Goal: Information Seeking & Learning: Learn about a topic

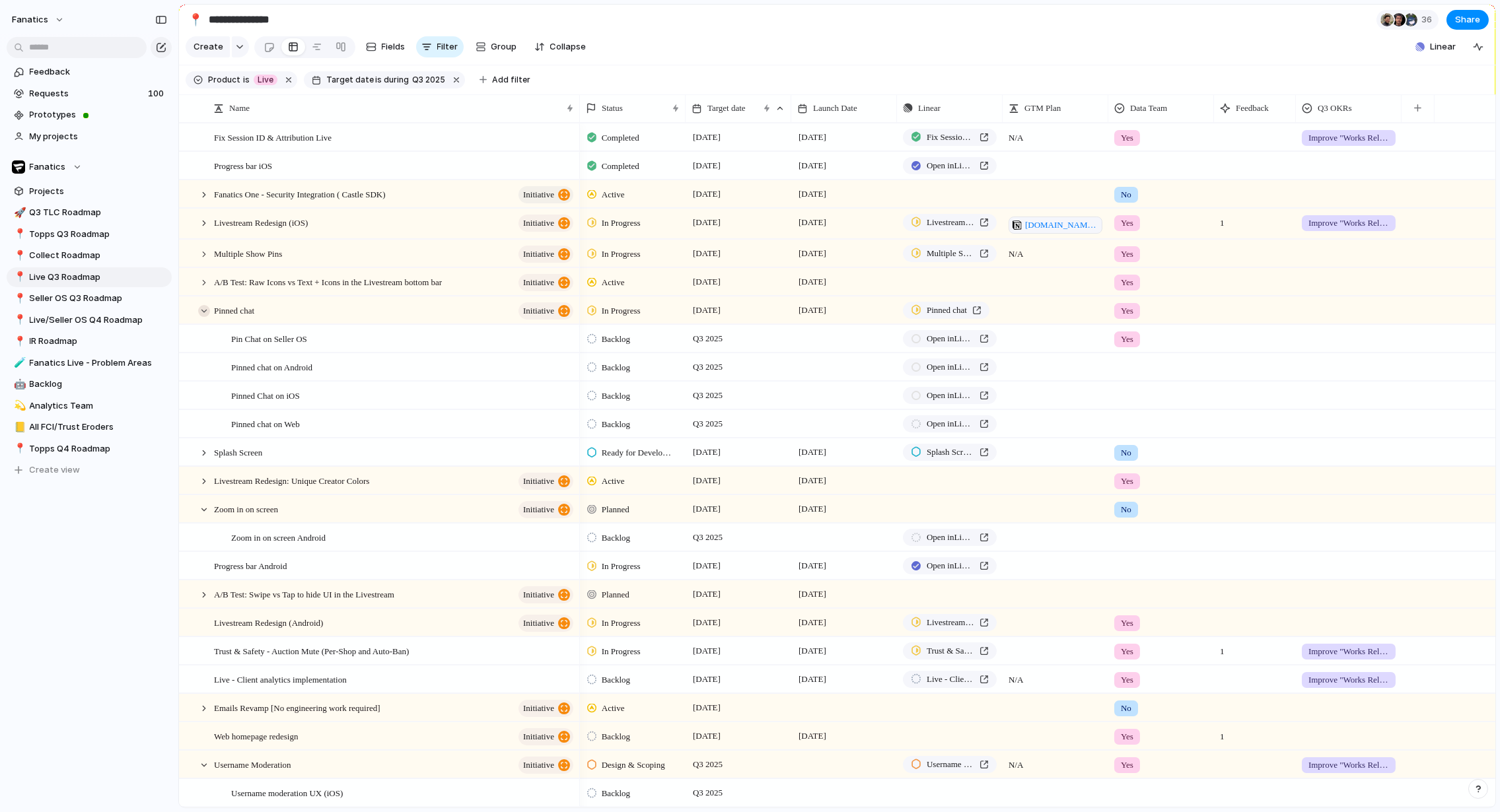
click at [199, 307] on div at bounding box center [203, 310] width 11 height 11
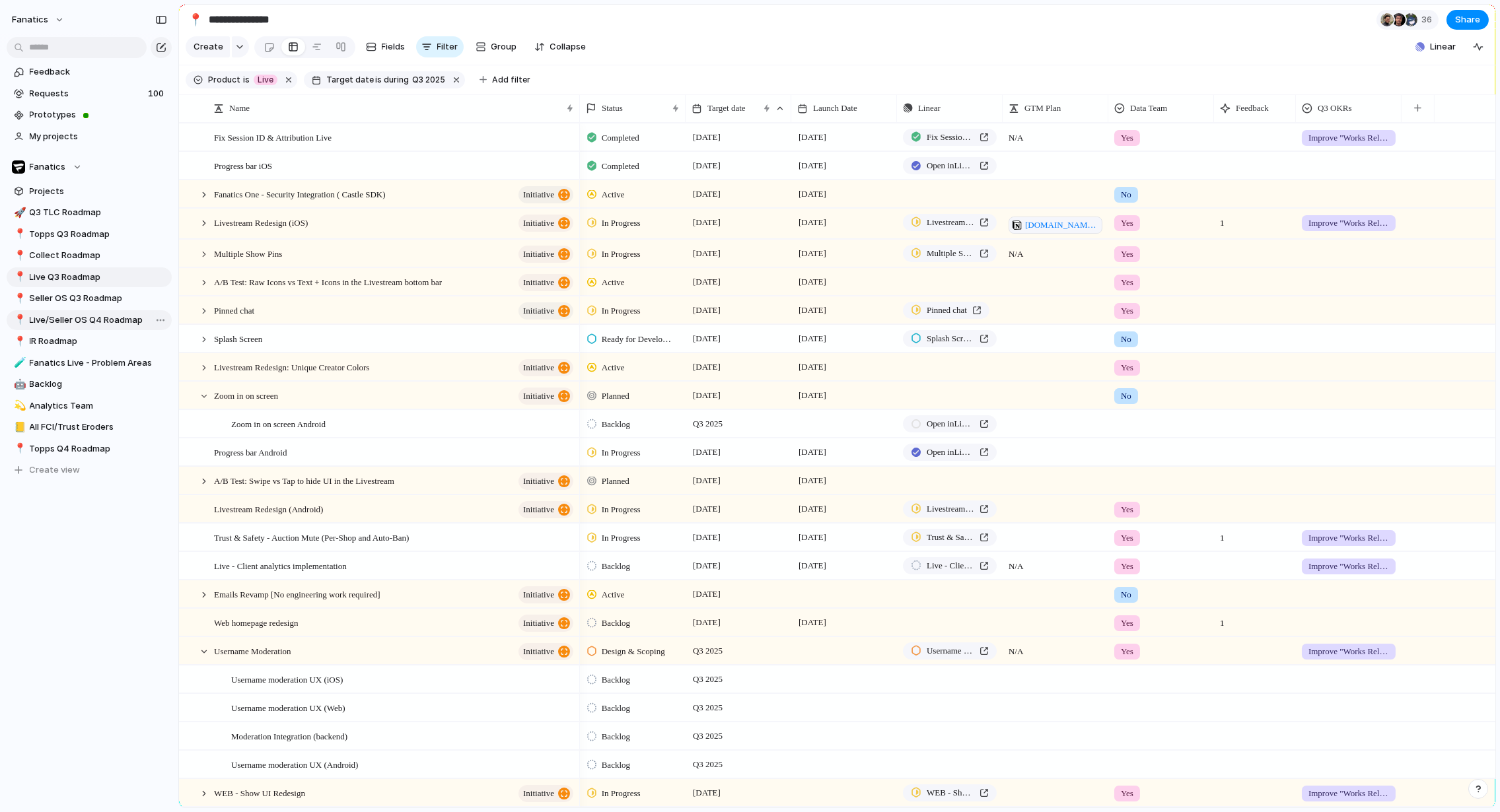
click at [63, 317] on span "Live/Seller OS Q4 Roadmap" at bounding box center [99, 320] width 137 height 13
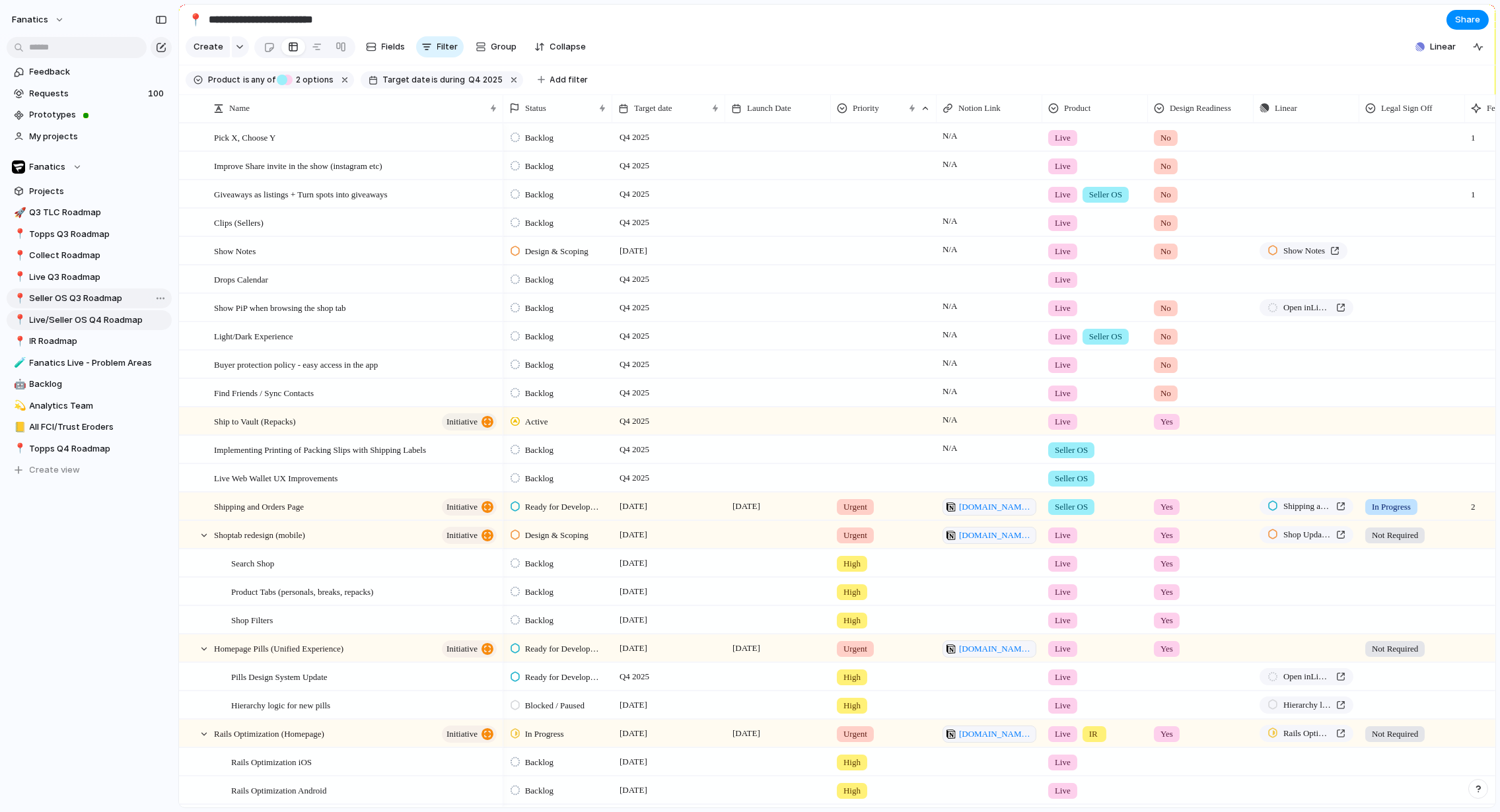
click at [70, 299] on span "Seller OS Q3 Roadmap" at bounding box center [99, 298] width 137 height 13
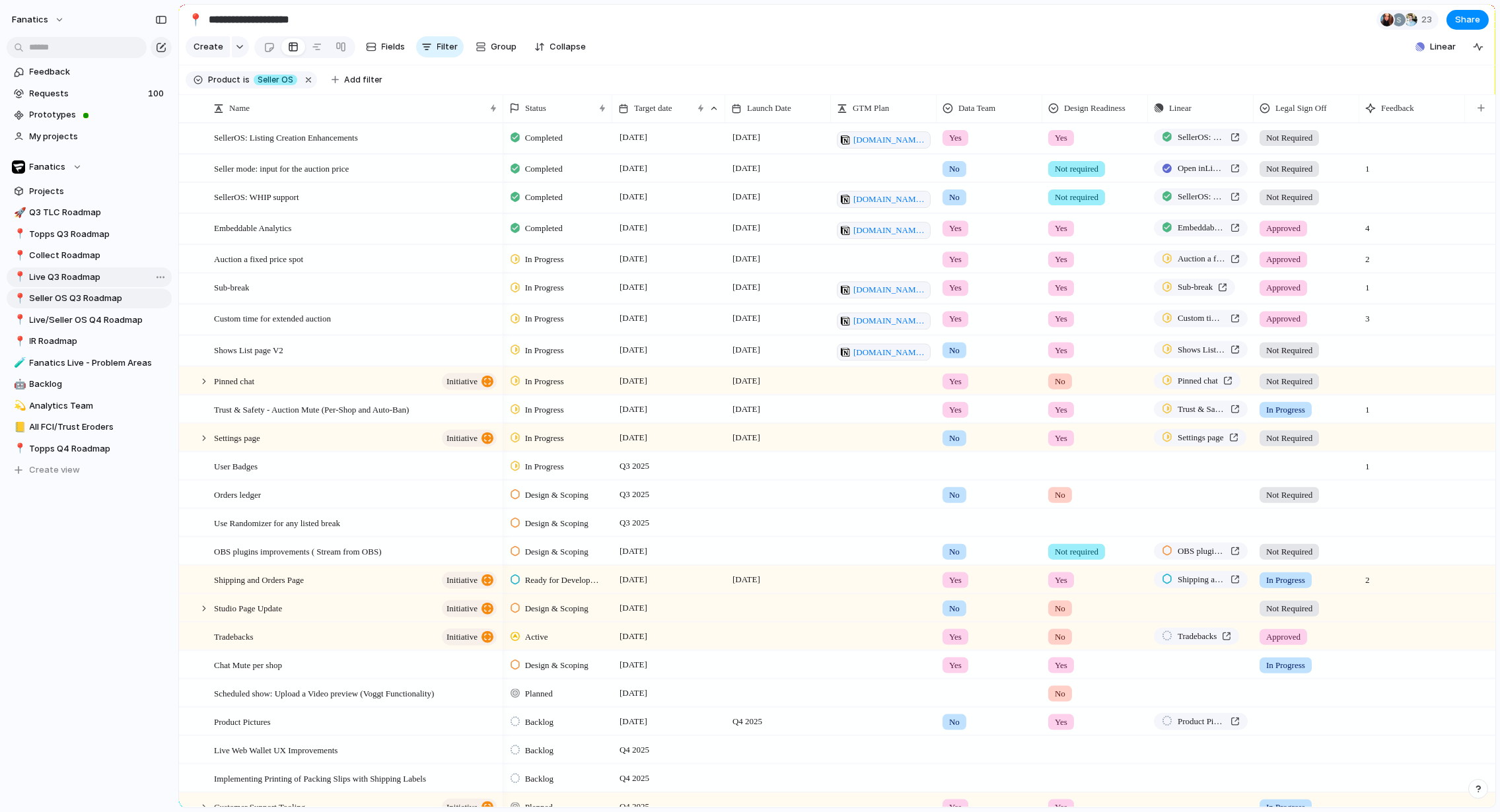
click at [76, 280] on span "Live Q3 Roadmap" at bounding box center [99, 277] width 137 height 13
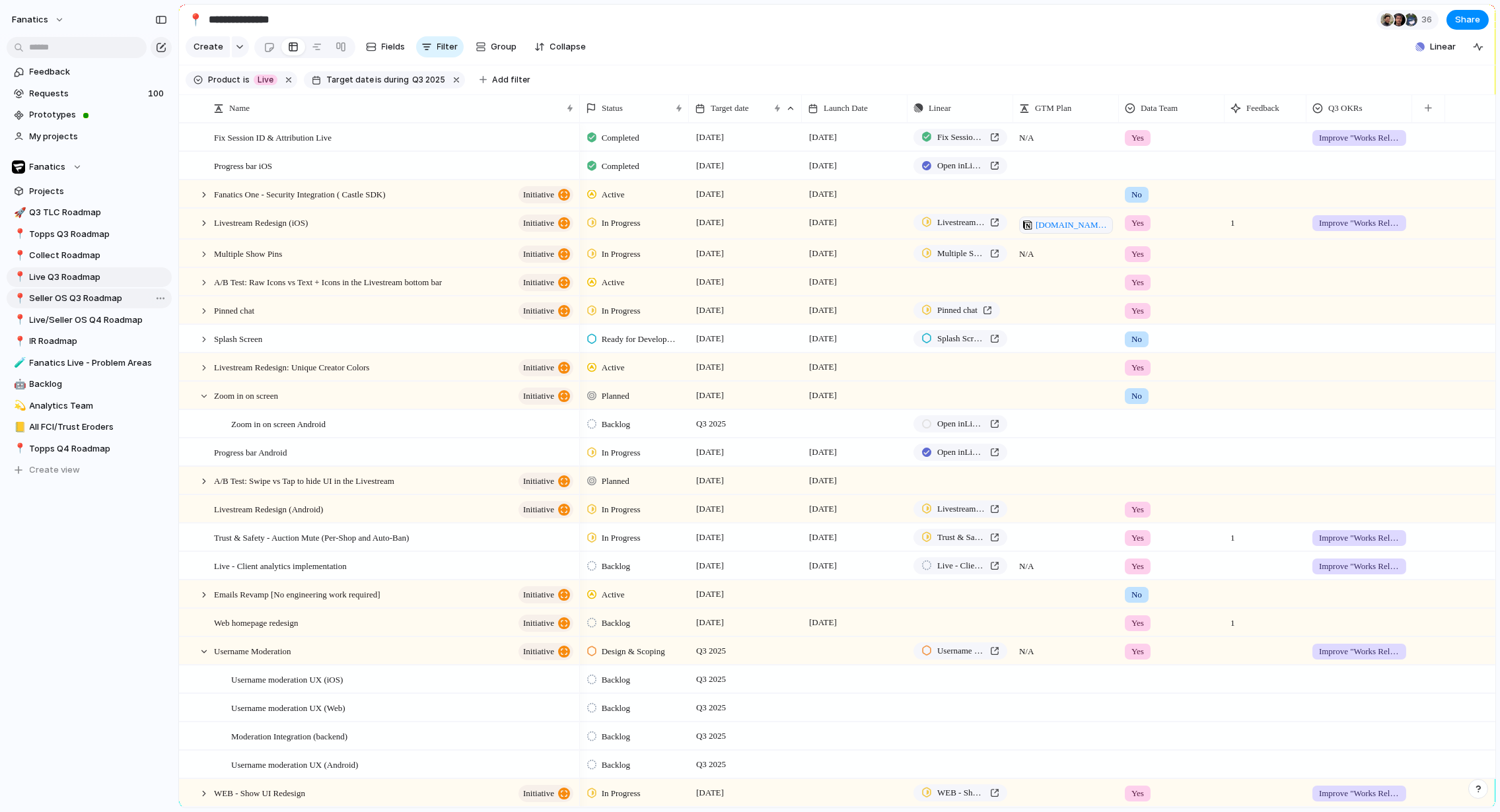
click at [76, 300] on span "Seller OS Q3 Roadmap" at bounding box center [99, 298] width 137 height 13
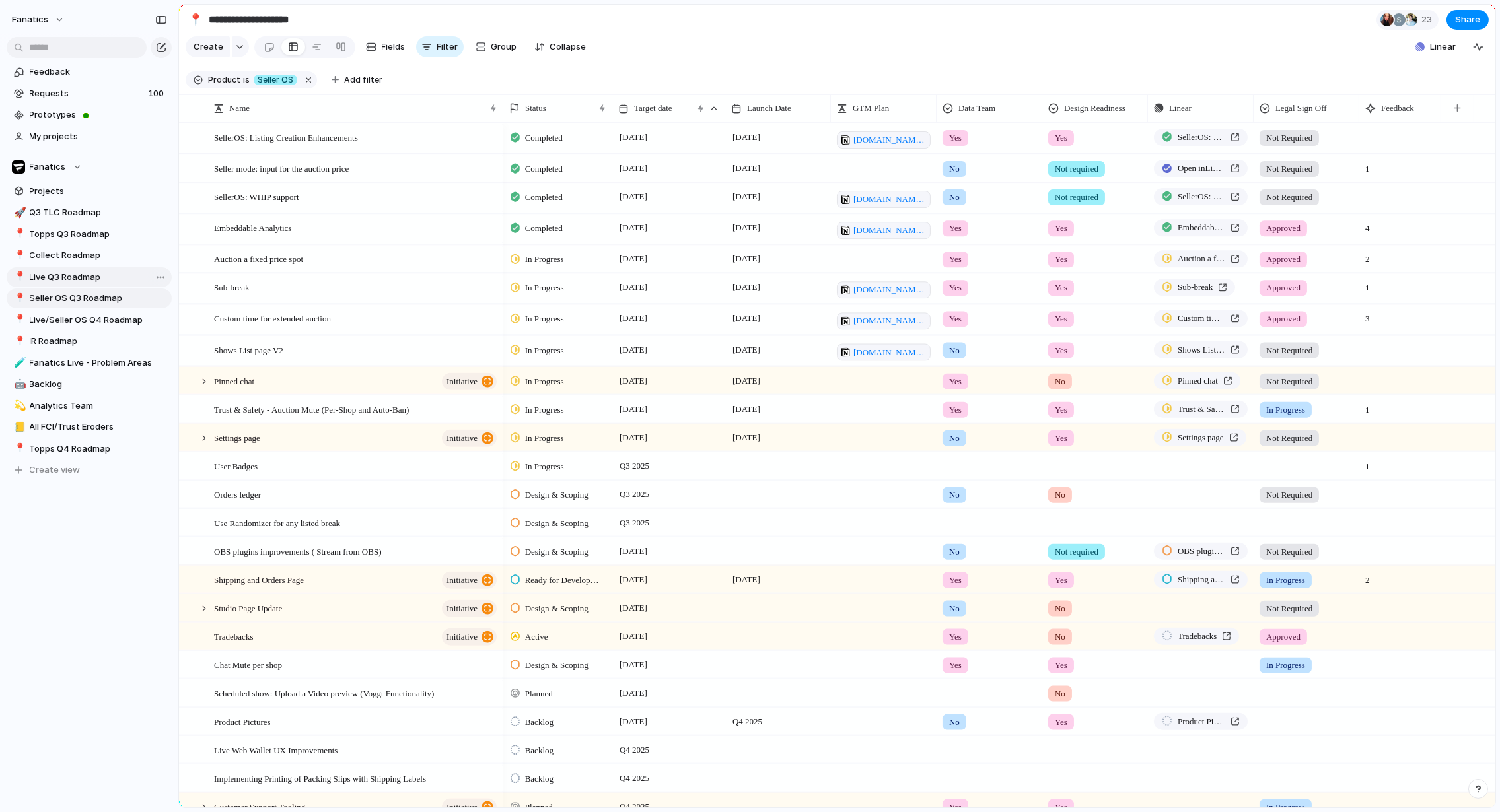
click at [93, 274] on span "Live Q3 Roadmap" at bounding box center [99, 277] width 137 height 13
type input "**********"
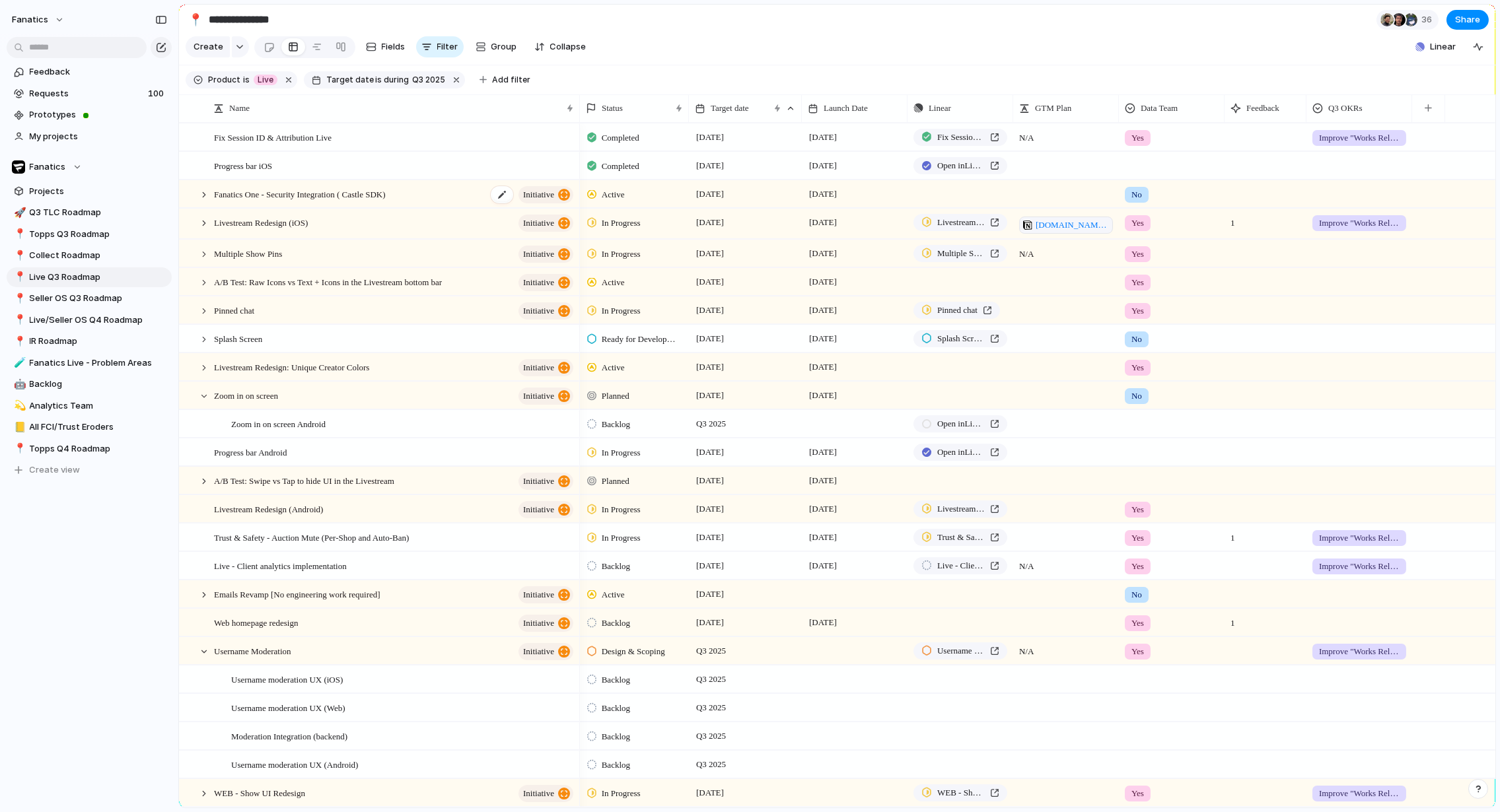
click at [441, 196] on div "Fanatics One - Security Integration ( Castle SDK) initiative" at bounding box center [395, 194] width 361 height 27
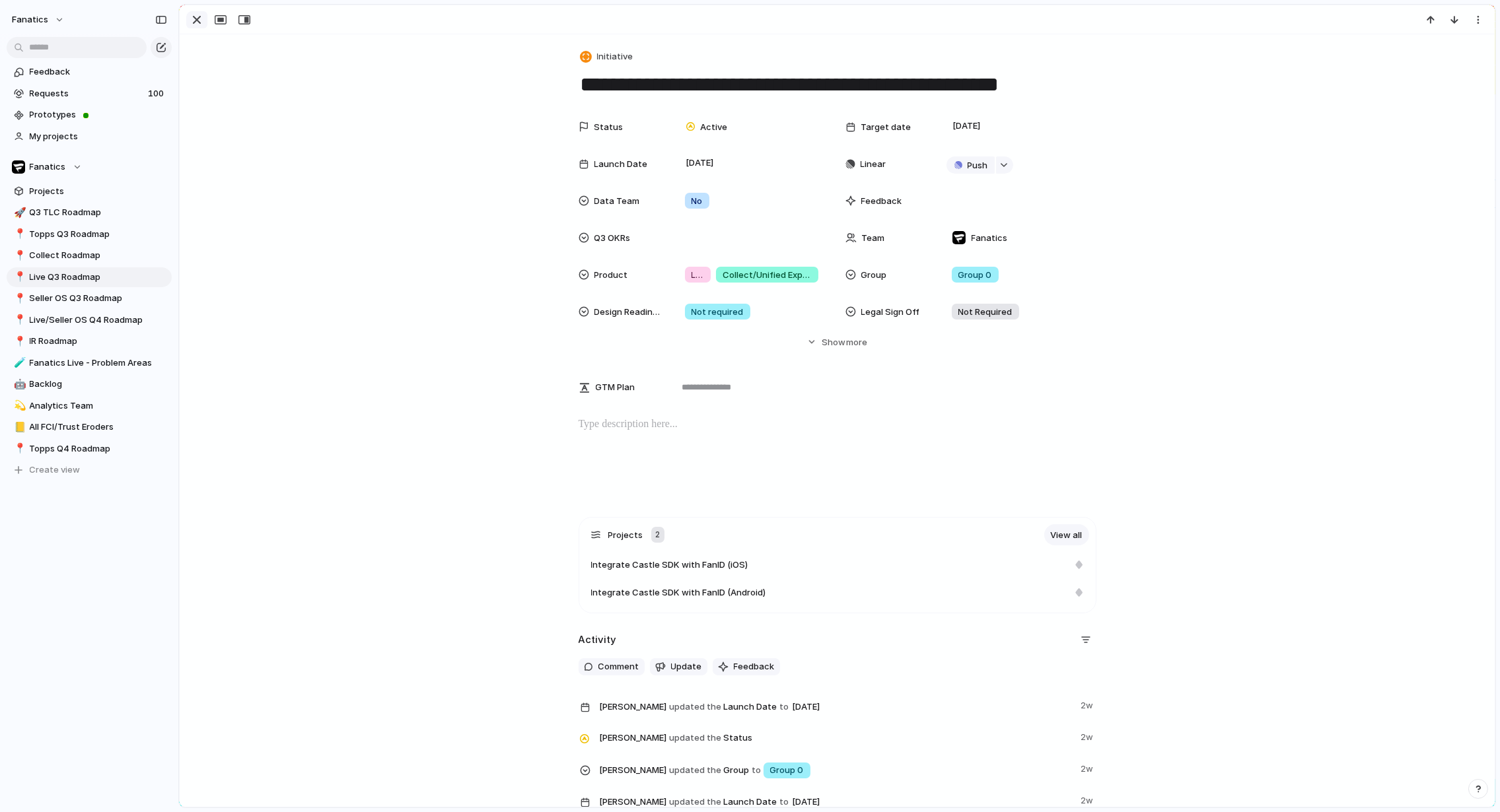
click at [196, 25] on div "button" at bounding box center [196, 19] width 16 height 16
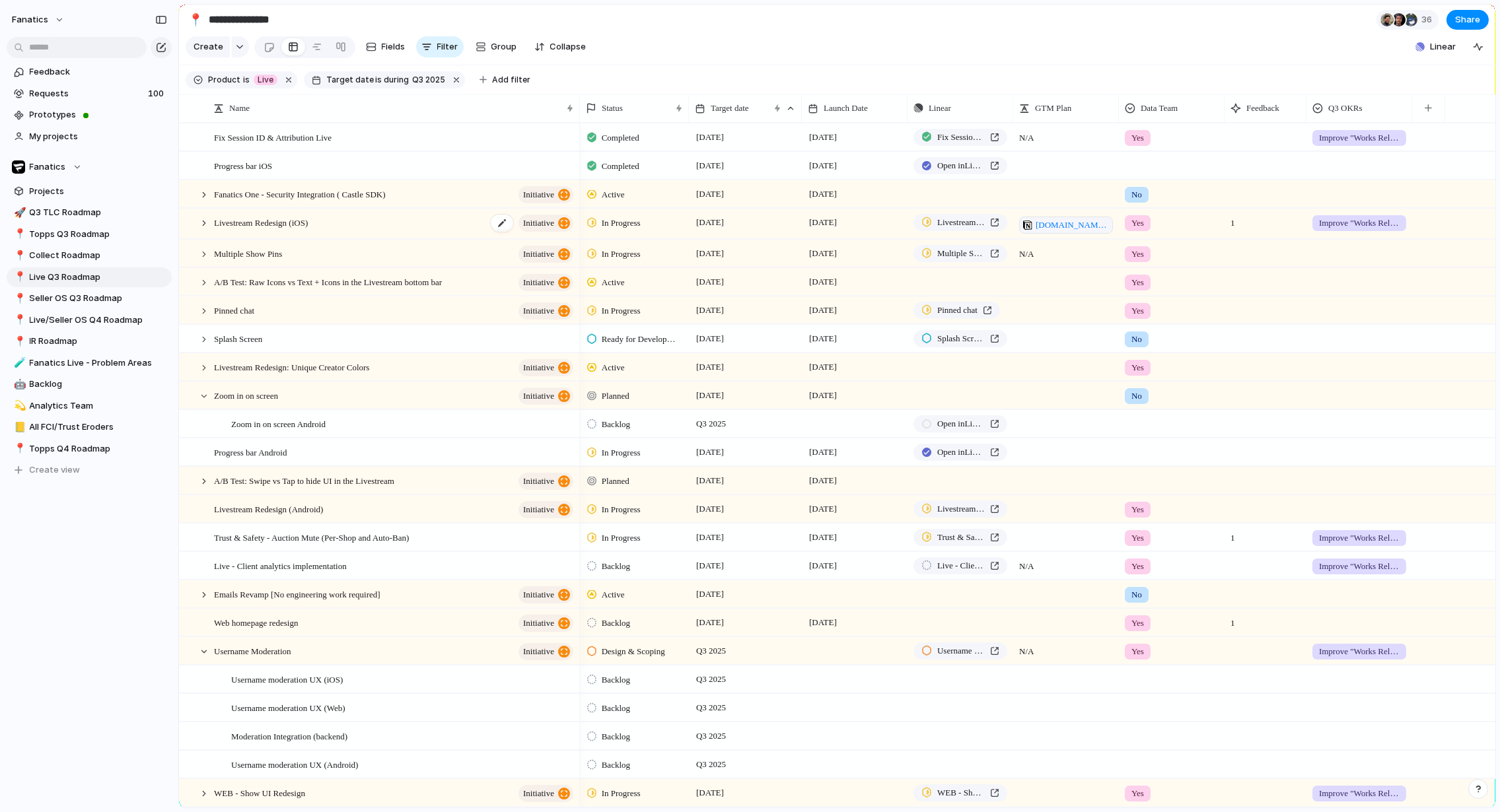
click at [376, 222] on div "Livestream Redesign (iOS) initiative" at bounding box center [395, 225] width 361 height 30
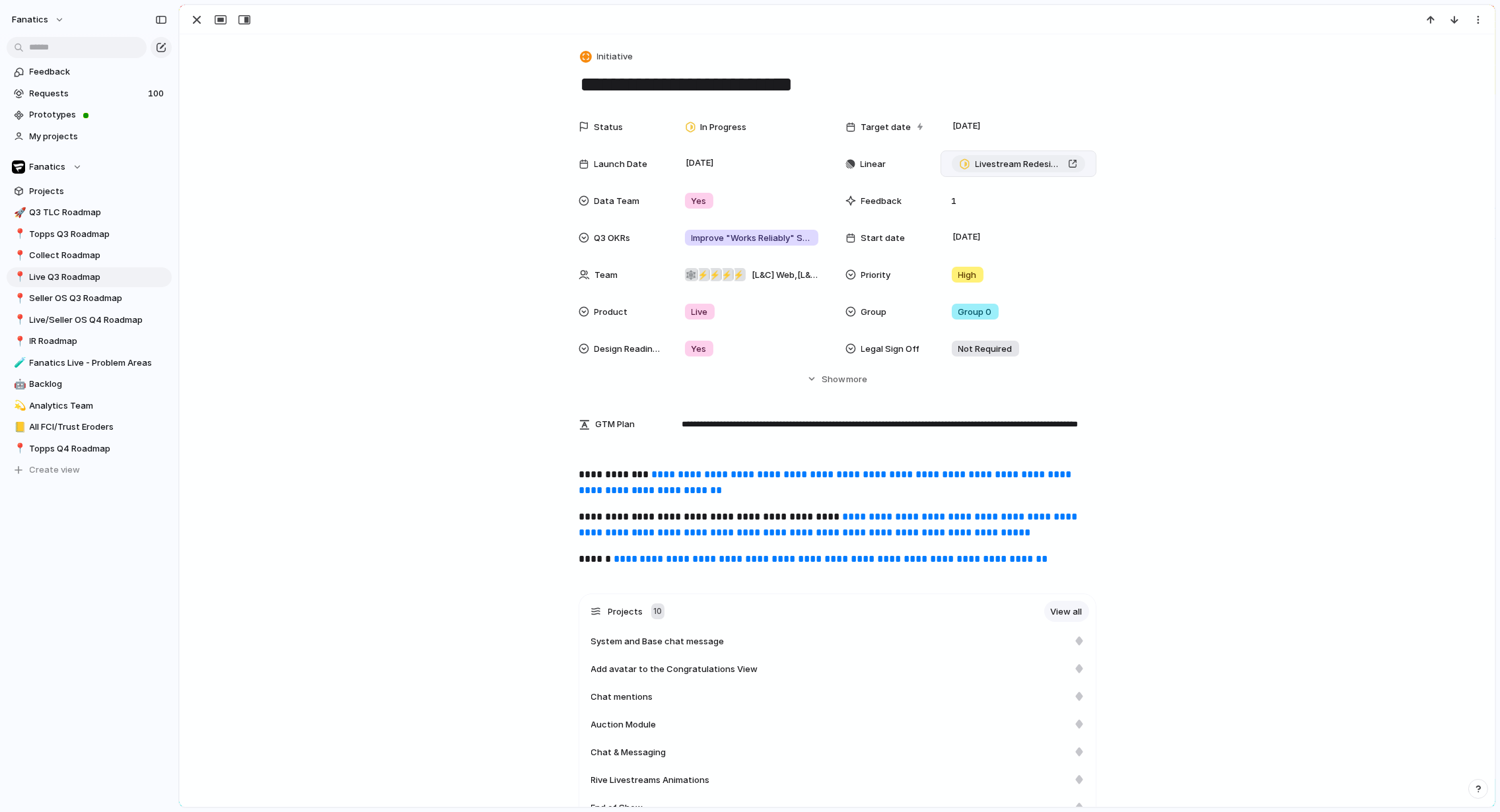
click at [1071, 165] on div "Livestream Redesign (iOS and Android)" at bounding box center [1018, 164] width 117 height 13
click at [200, 19] on div "button" at bounding box center [196, 19] width 16 height 16
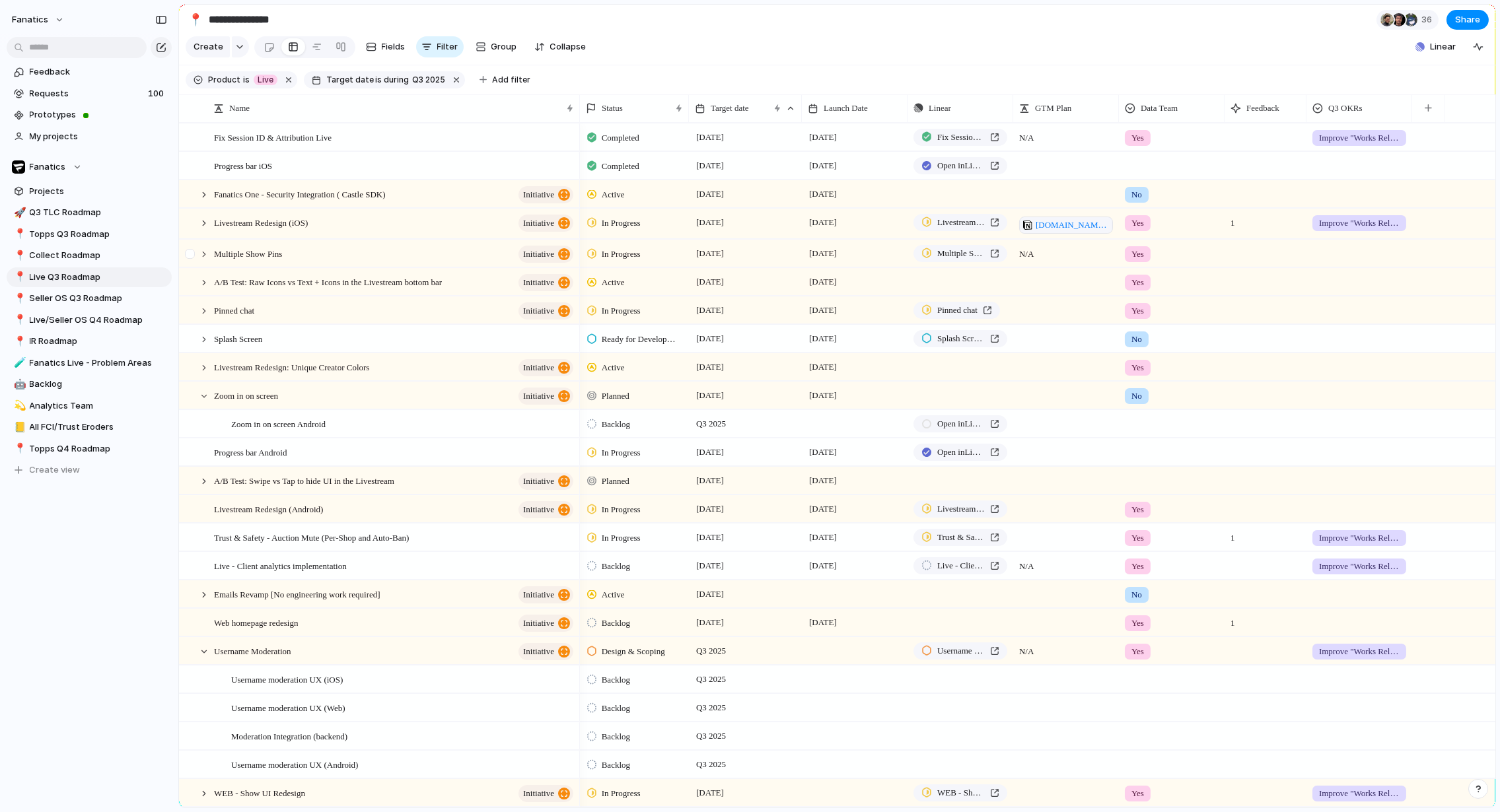
click at [196, 258] on div at bounding box center [191, 258] width 24 height 35
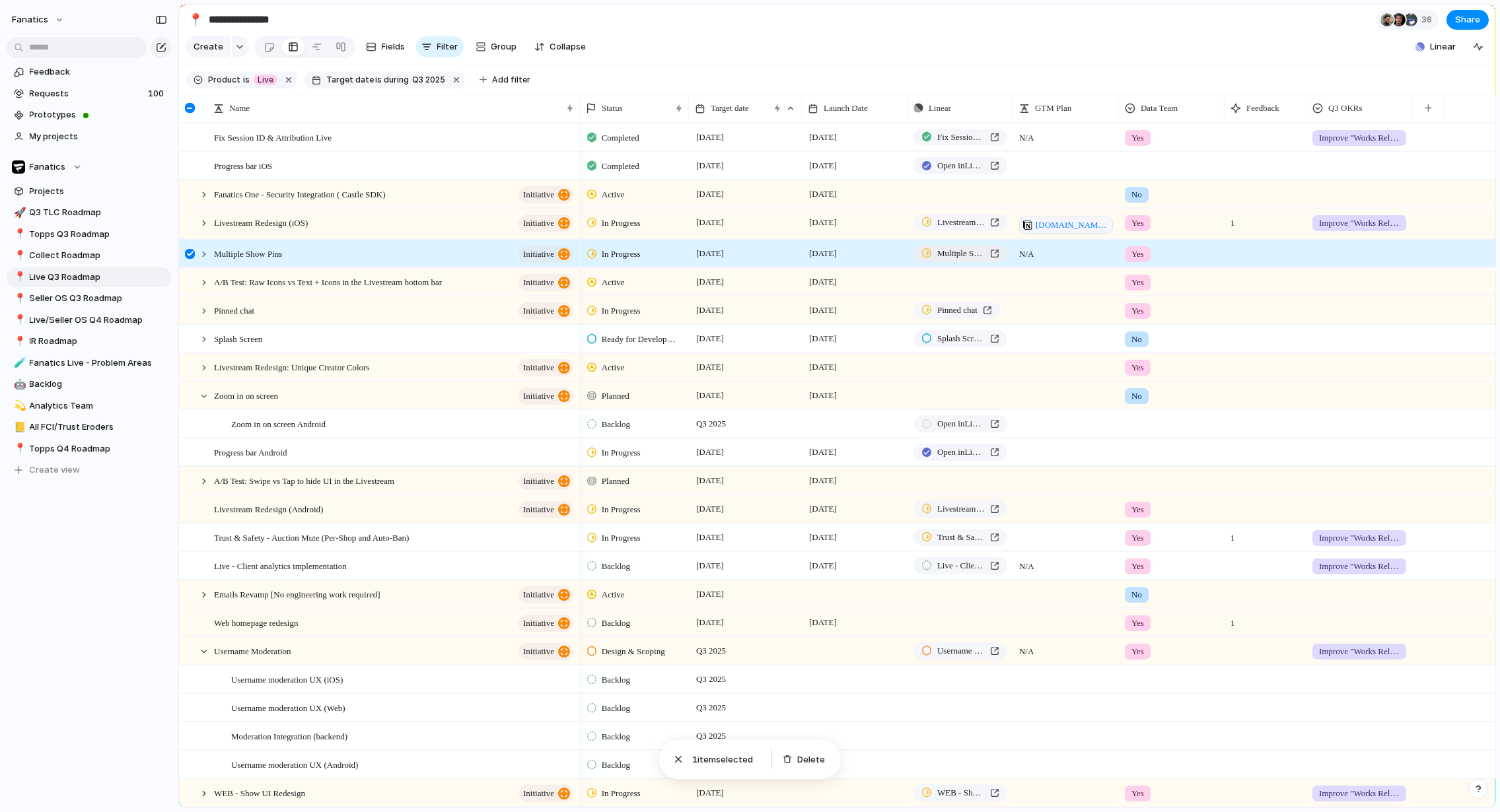
click at [1000, 250] on div "Multiple Show Pins" at bounding box center [960, 253] width 78 height 13
click at [136, 638] on div "fanatics Feedback Requests 100 Prototypes My projects Fanatics Projects 🚀 Q3 TL…" at bounding box center [89, 406] width 178 height 812
click at [186, 253] on div at bounding box center [189, 254] width 10 height 10
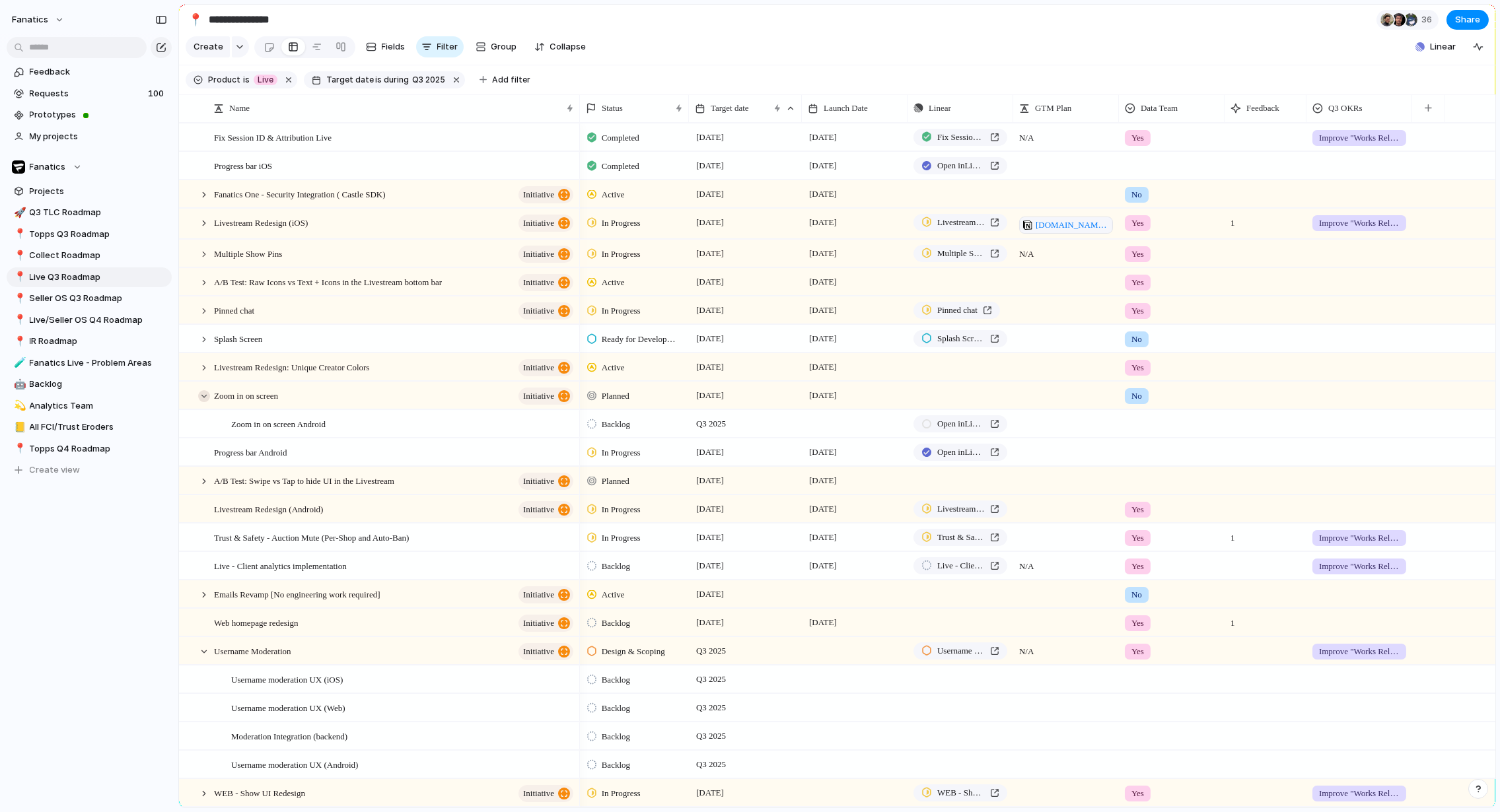
click at [202, 392] on div at bounding box center [203, 395] width 11 height 11
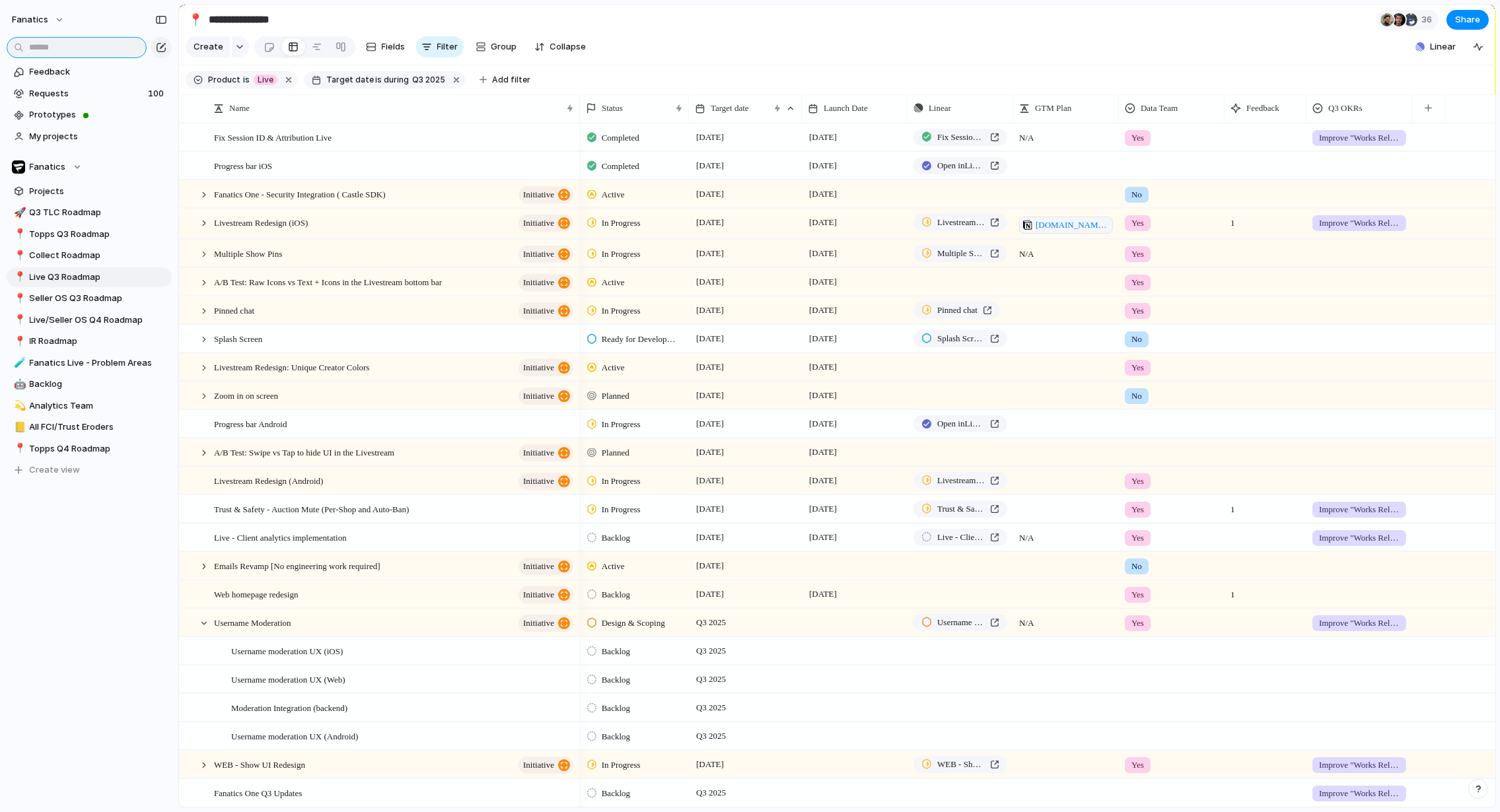
click at [62, 54] on input "text" at bounding box center [76, 48] width 140 height 21
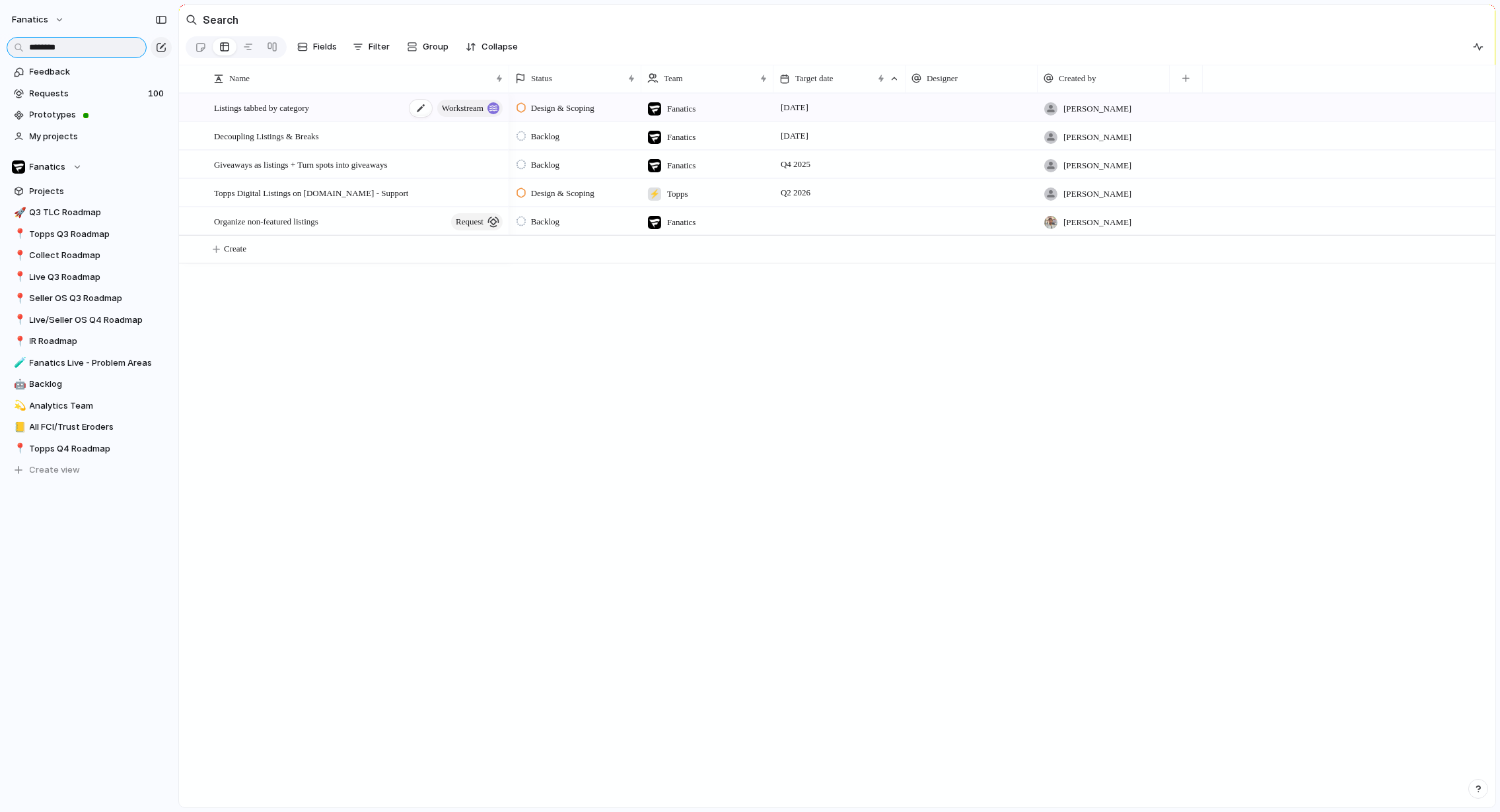
type input "********"
click at [309, 106] on span "Listings tabbed by category" at bounding box center [262, 107] width 95 height 15
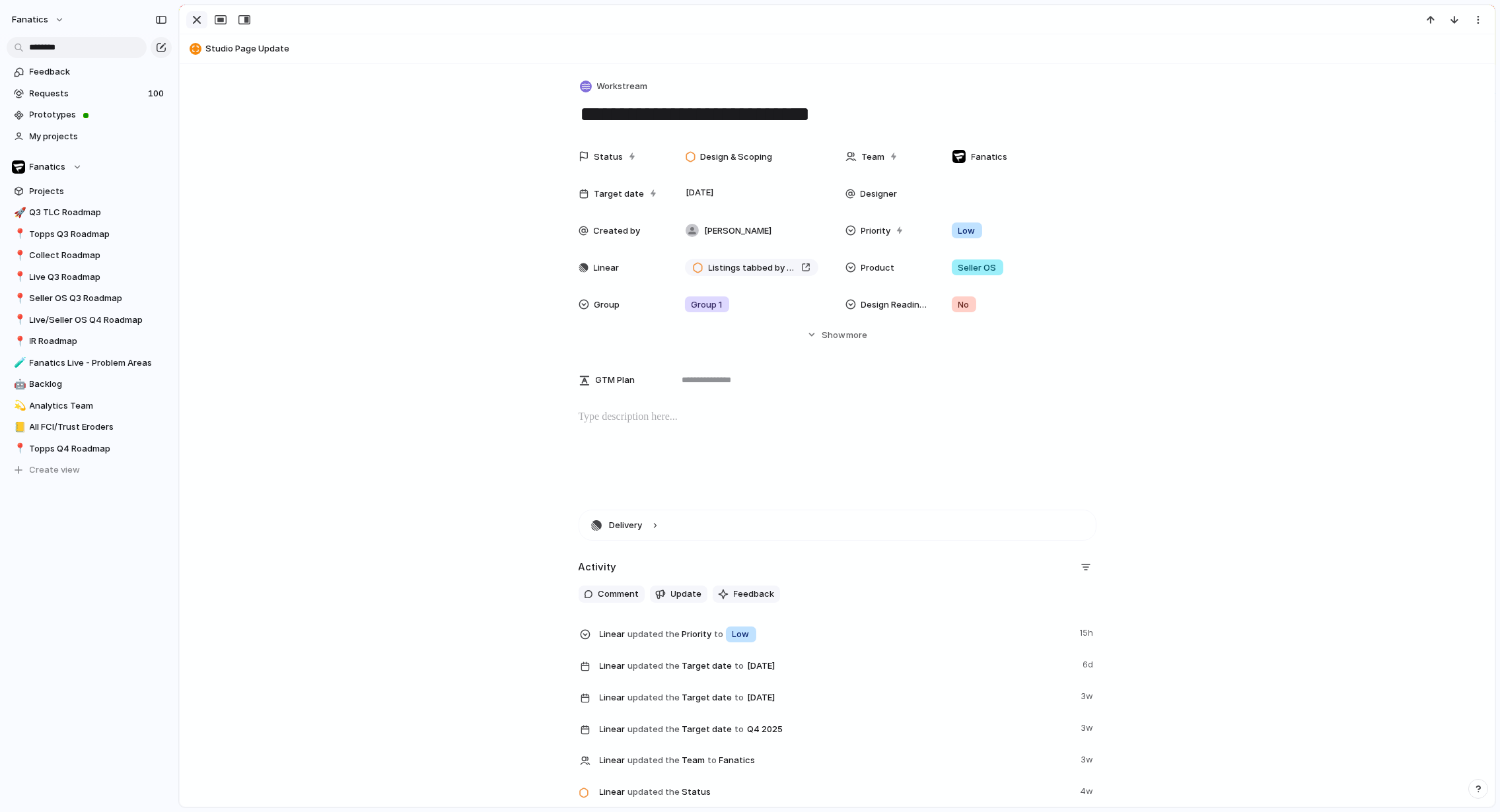
click at [191, 21] on div "button" at bounding box center [196, 19] width 16 height 16
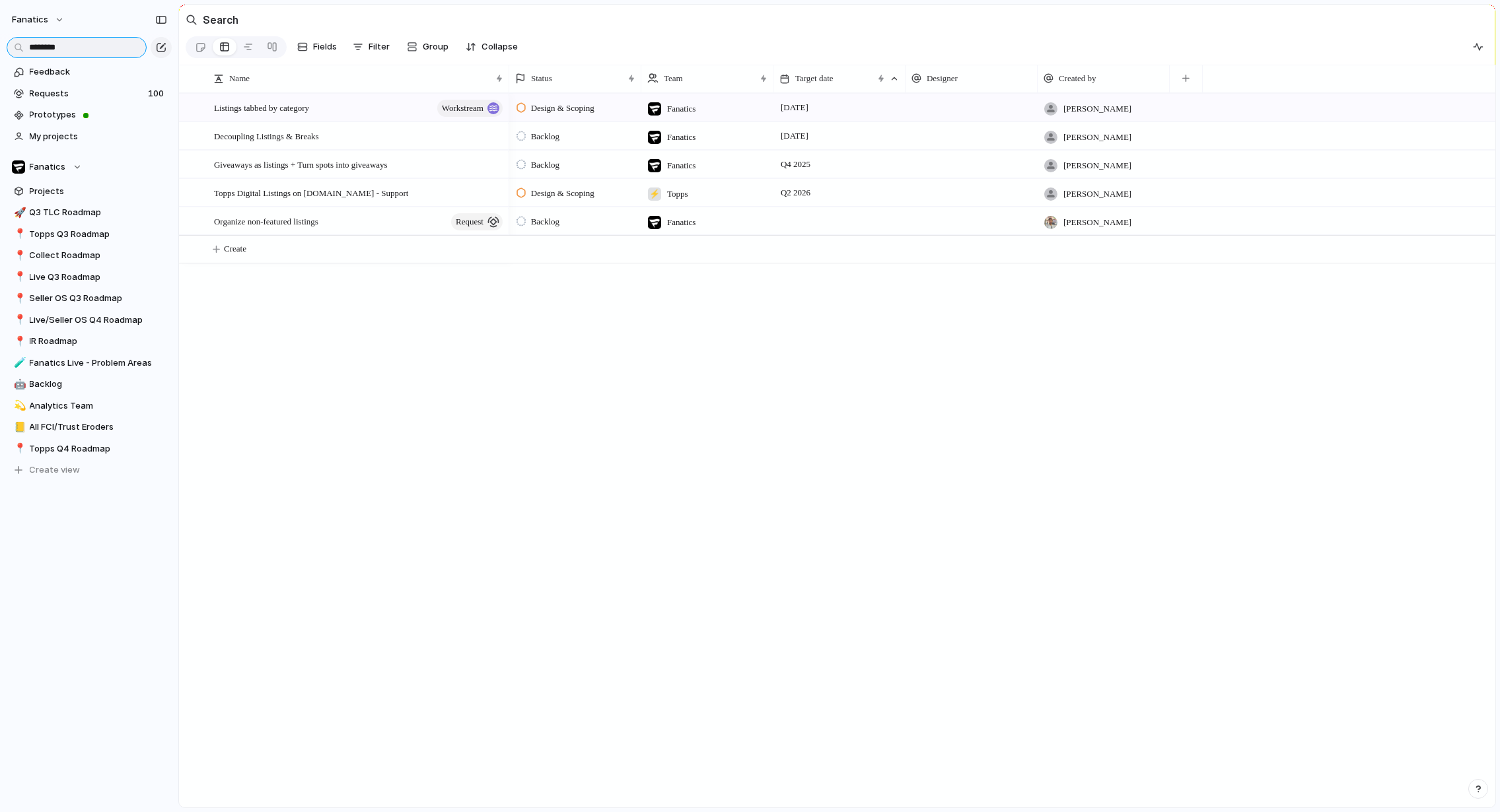
click at [85, 49] on input "********" at bounding box center [76, 48] width 140 height 21
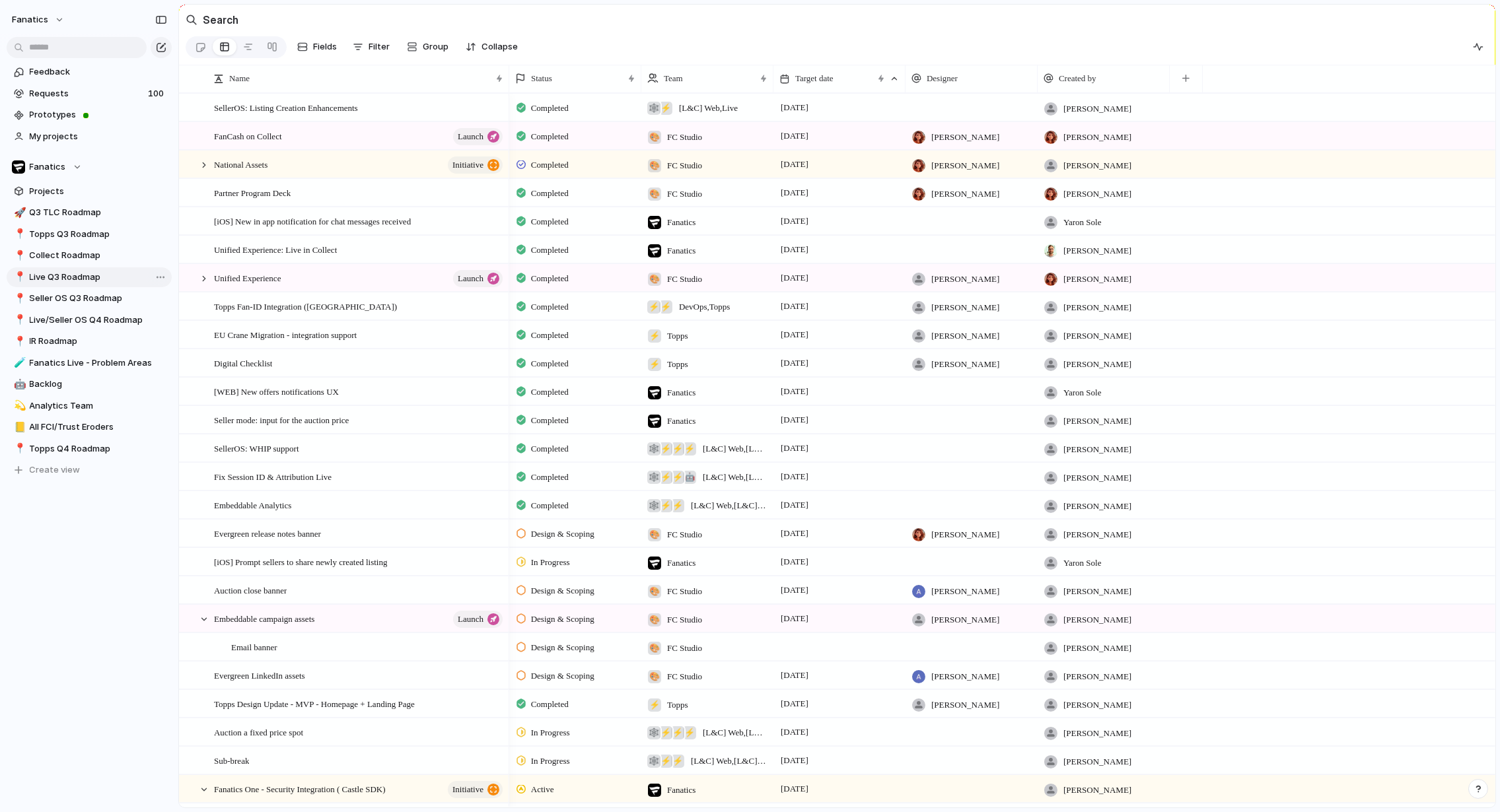
click at [58, 284] on link "📍 Live Q3 Roadmap" at bounding box center [88, 277] width 165 height 19
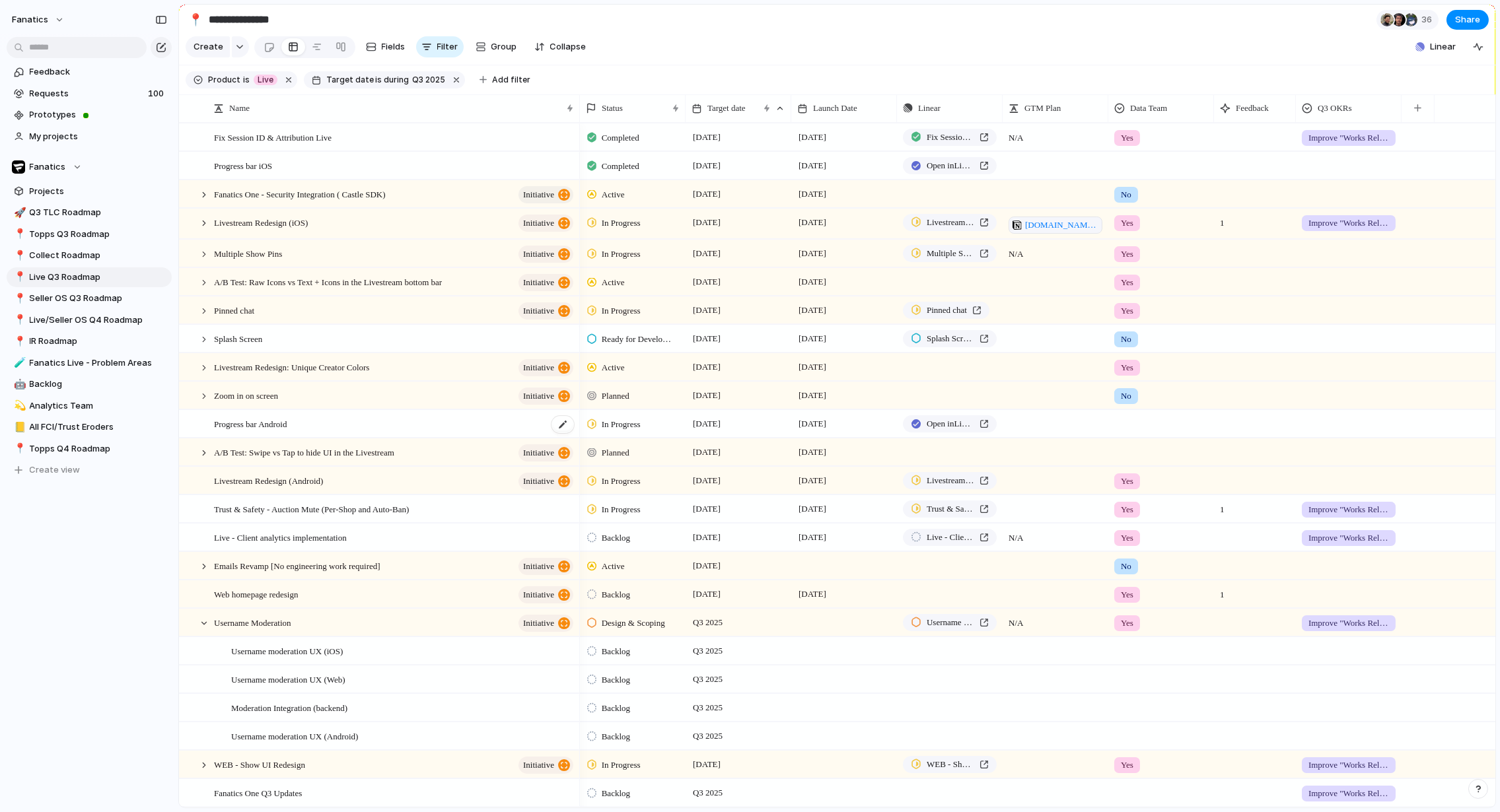
click at [307, 431] on div "Progress bar Android" at bounding box center [395, 424] width 361 height 27
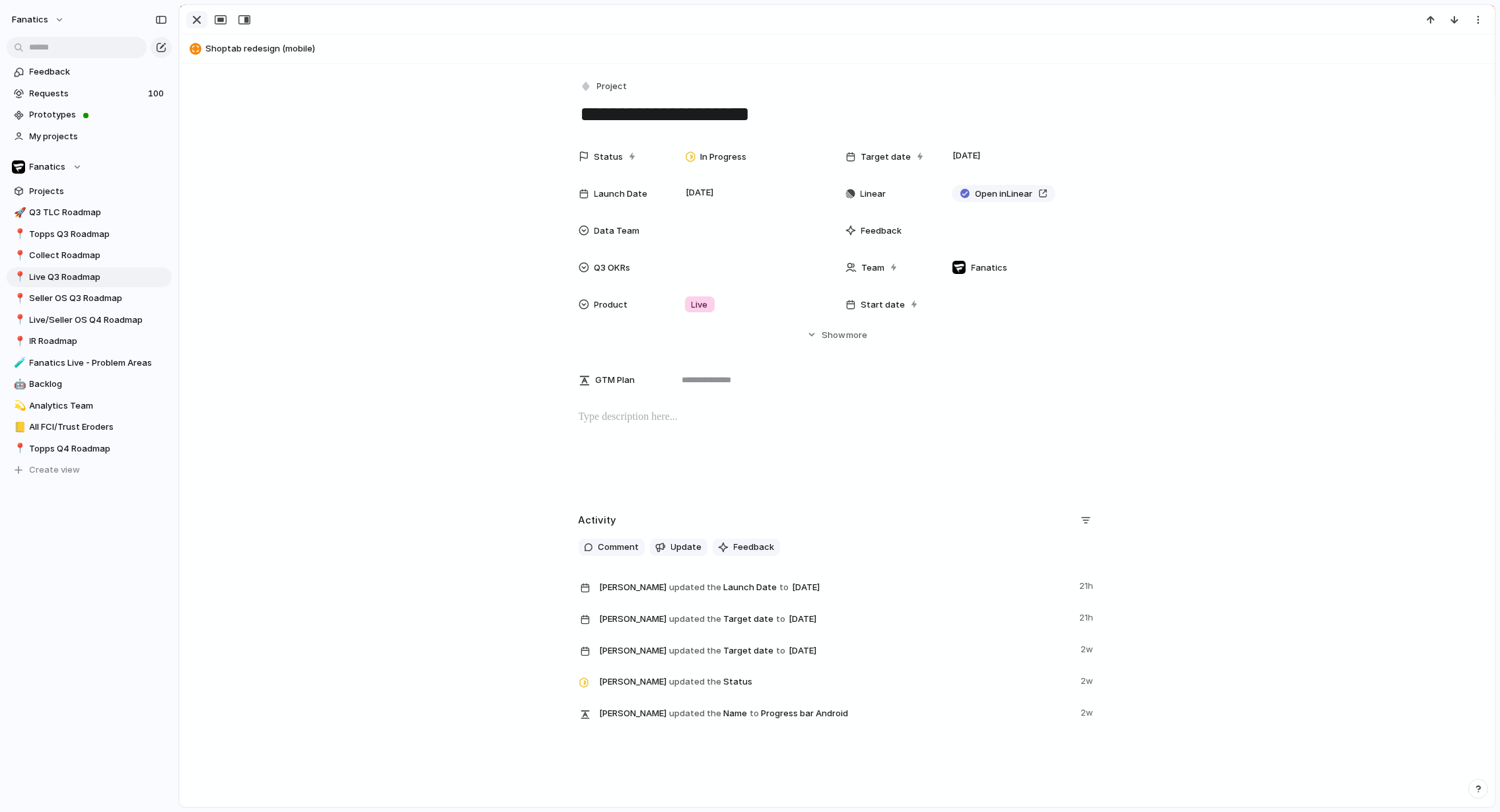
click at [196, 18] on div "button" at bounding box center [196, 19] width 16 height 16
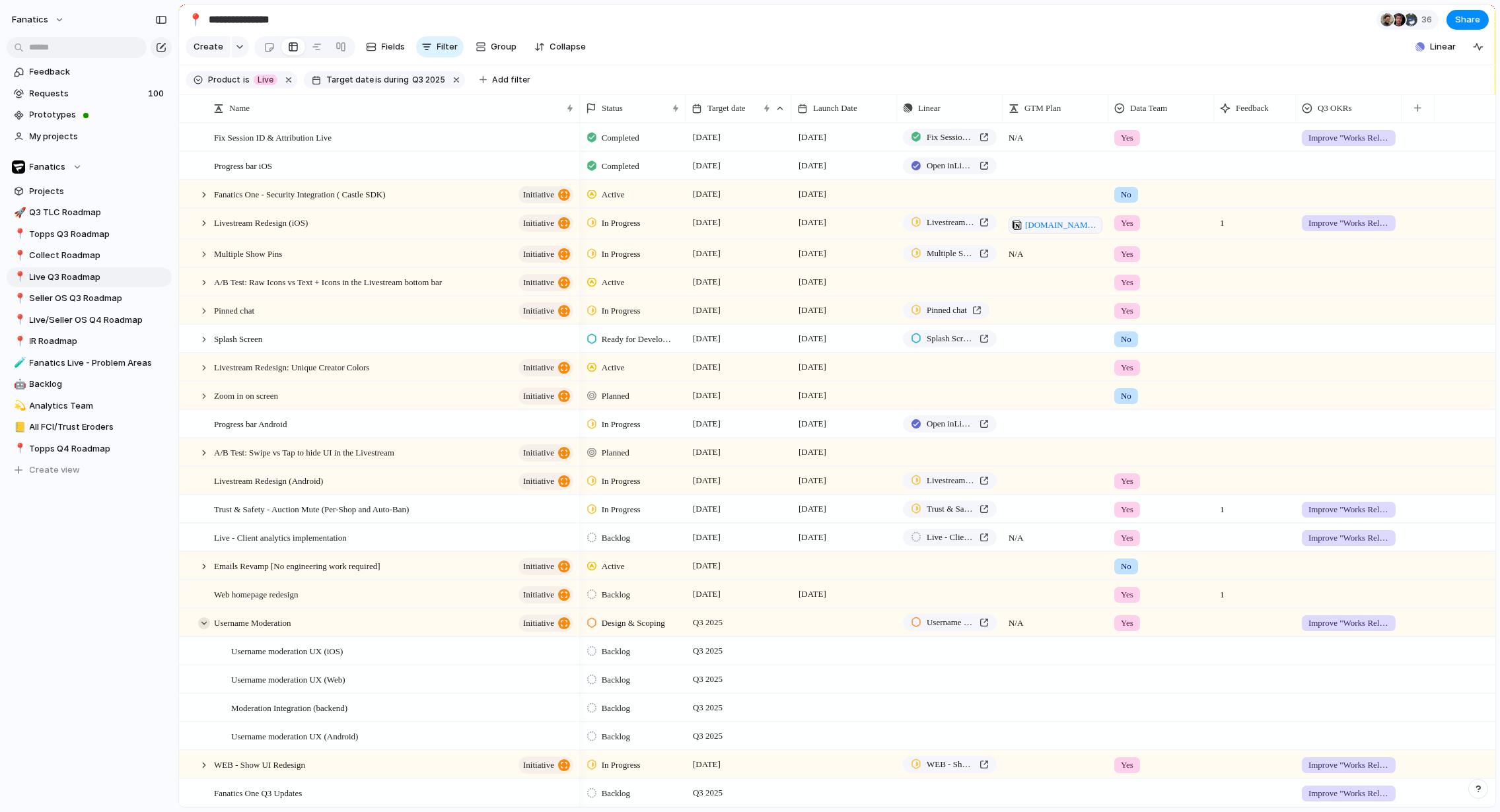
click at [204, 623] on div at bounding box center [203, 623] width 11 height 11
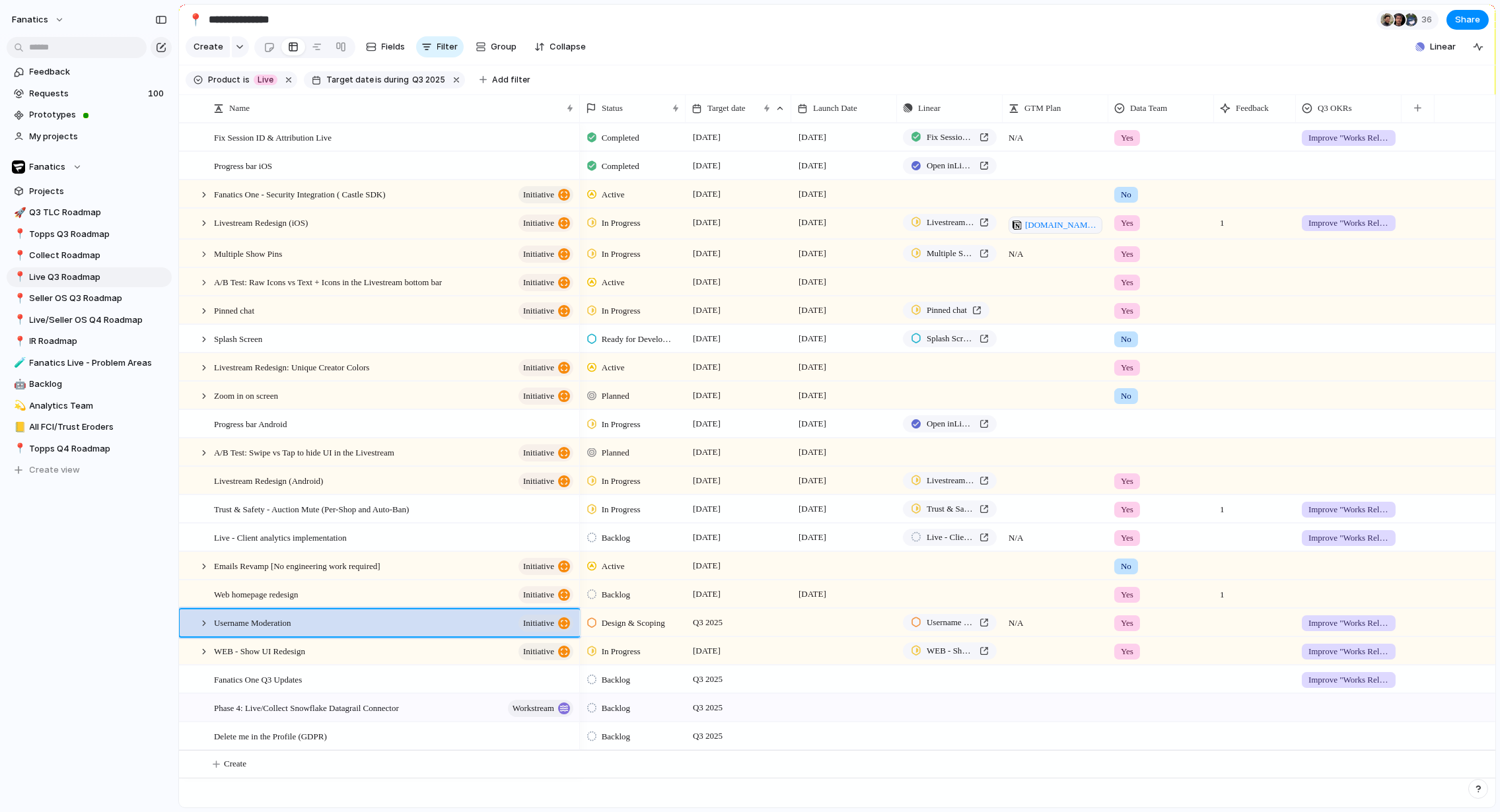
click at [91, 669] on div "fanatics Feedback Requests 100 Prototypes My projects Fanatics Projects 🚀 Q3 TL…" at bounding box center [89, 406] width 178 height 812
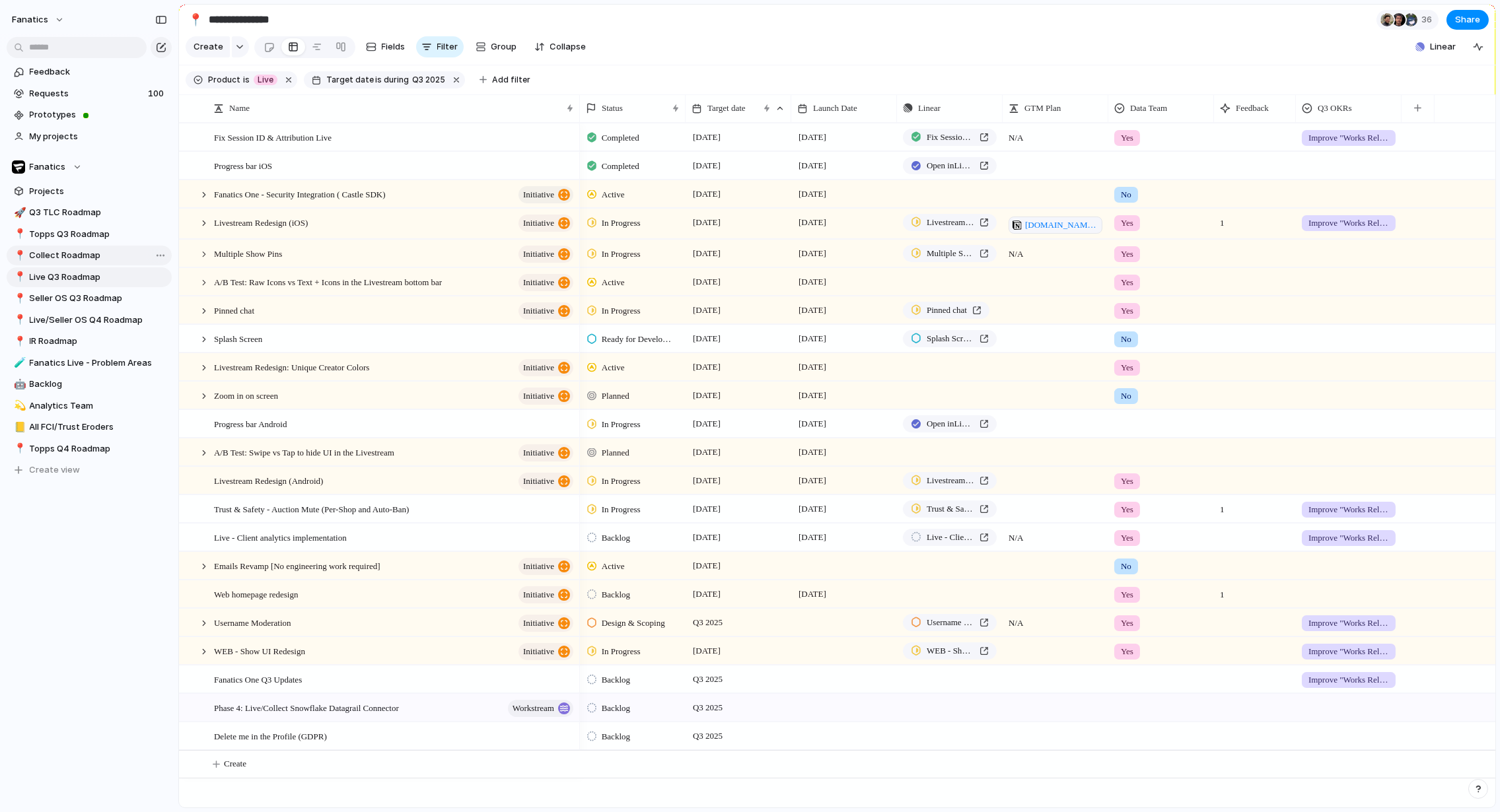
click at [66, 254] on span "Collect Roadmap" at bounding box center [99, 255] width 137 height 13
type input "**********"
